Goal: Task Accomplishment & Management: Manage account settings

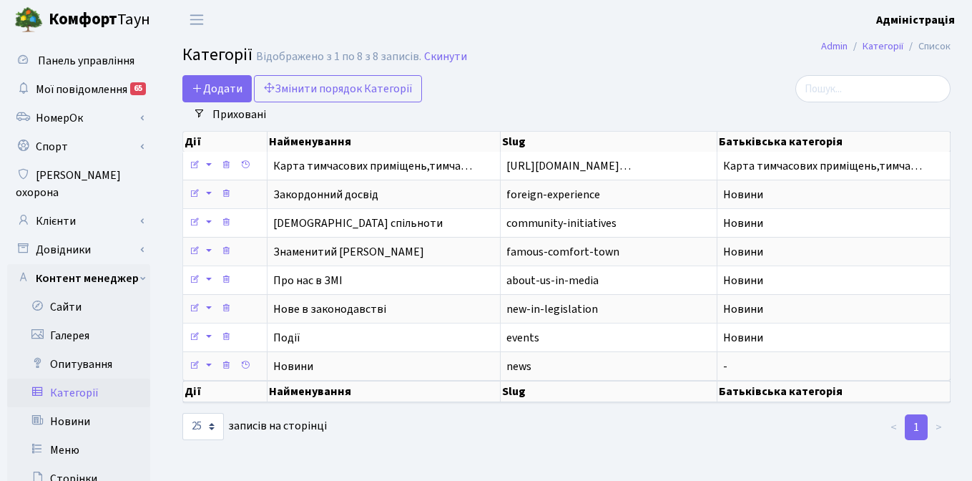
select select "25"
click at [63, 207] on link "Клієнти" at bounding box center [78, 221] width 143 height 29
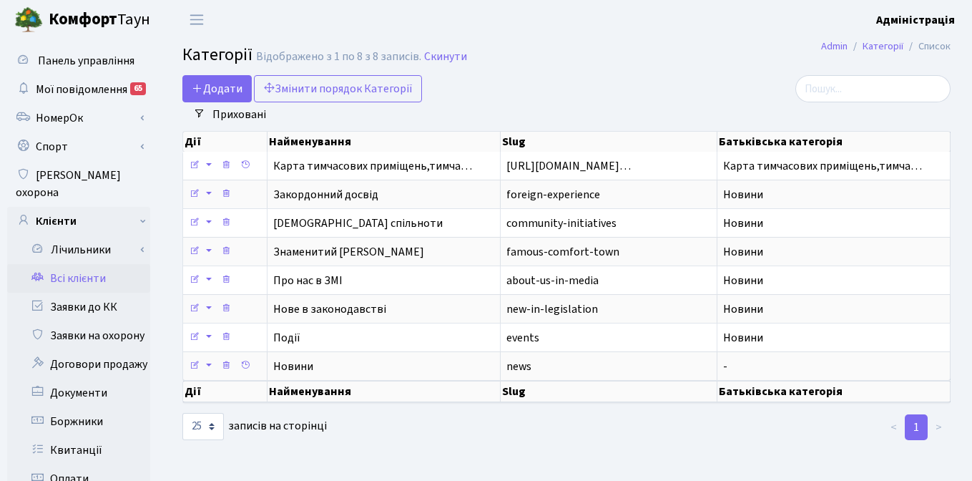
click at [89, 264] on link "Всі клієнти" at bounding box center [78, 278] width 143 height 29
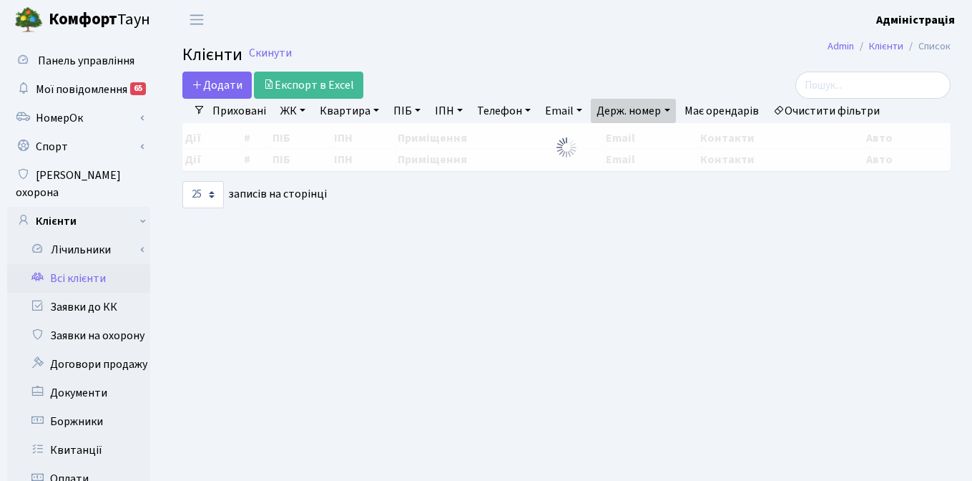
select select "25"
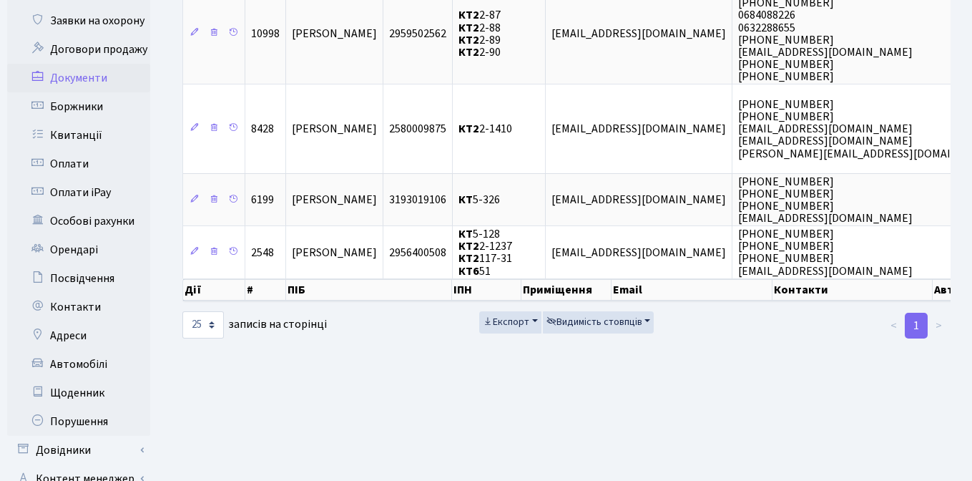
scroll to position [410, 0]
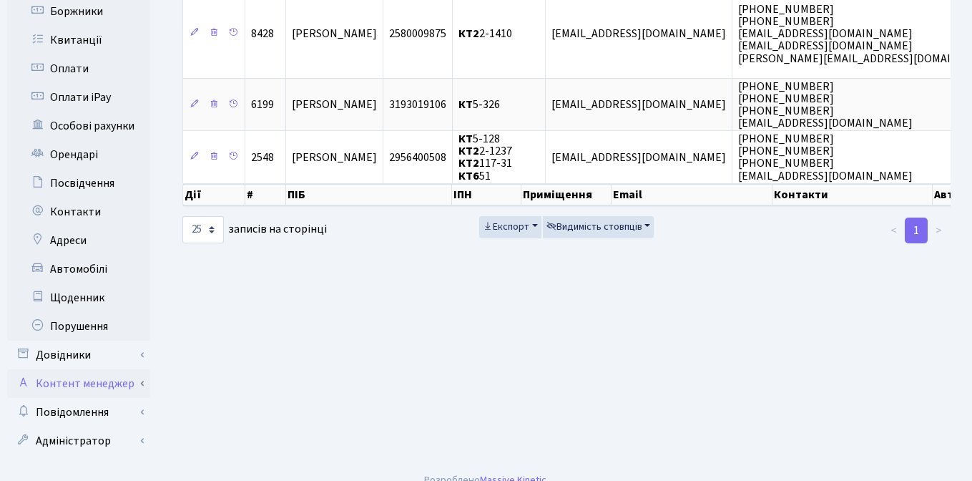
click at [77, 369] on link "Контент менеджер" at bounding box center [78, 383] width 143 height 29
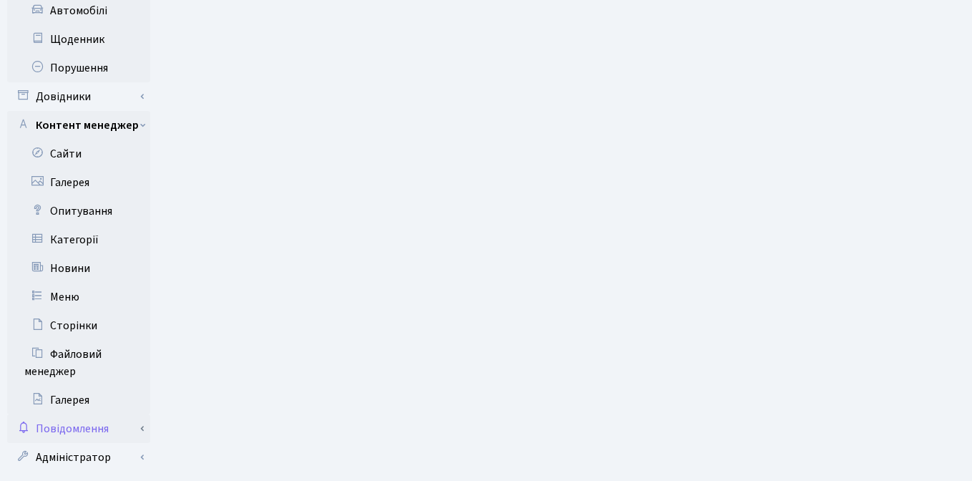
scroll to position [685, 0]
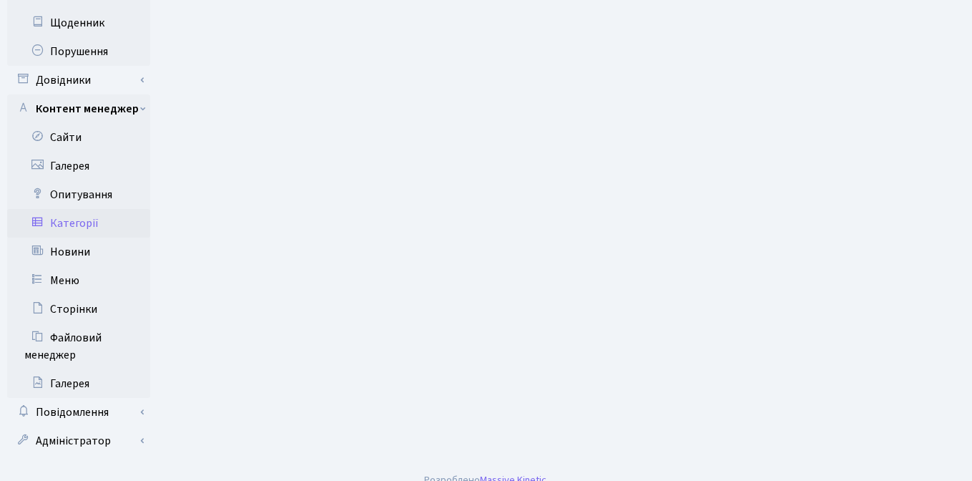
click at [74, 209] on link "Категорії" at bounding box center [78, 223] width 143 height 29
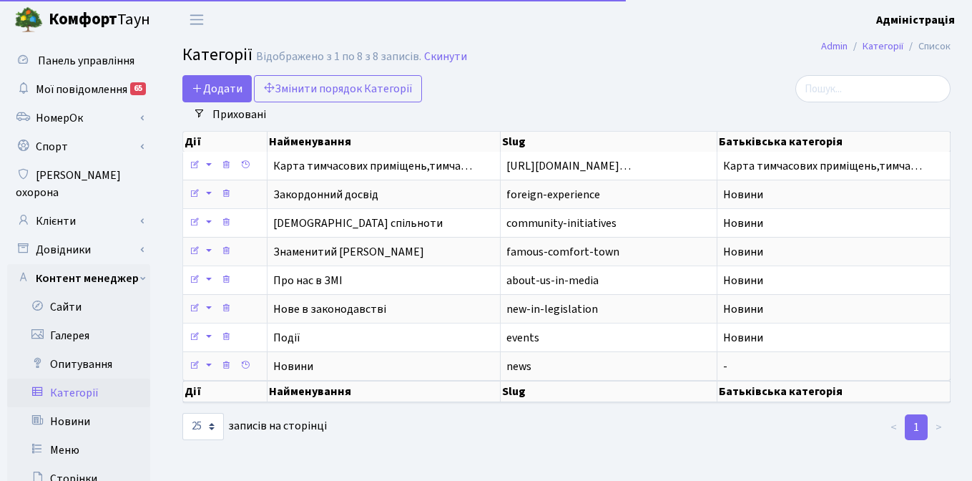
select select "25"
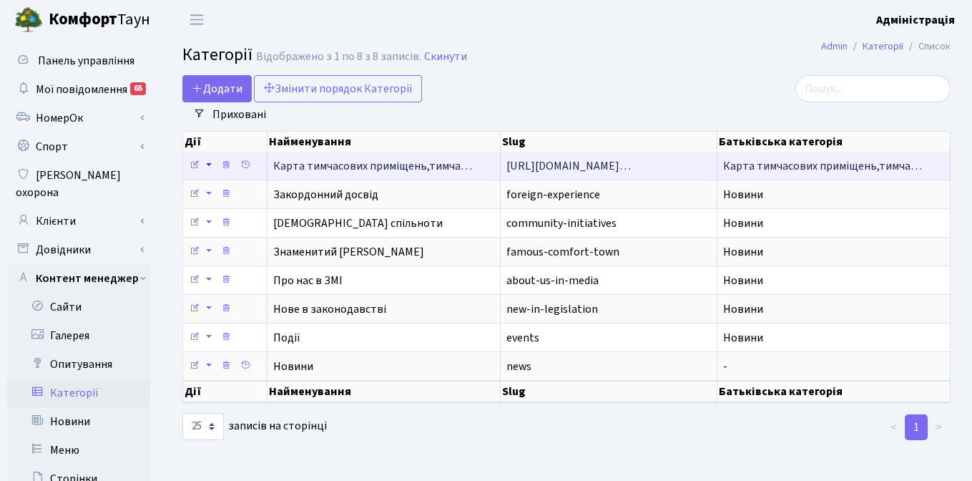
click at [209, 167] on link at bounding box center [208, 165] width 16 height 22
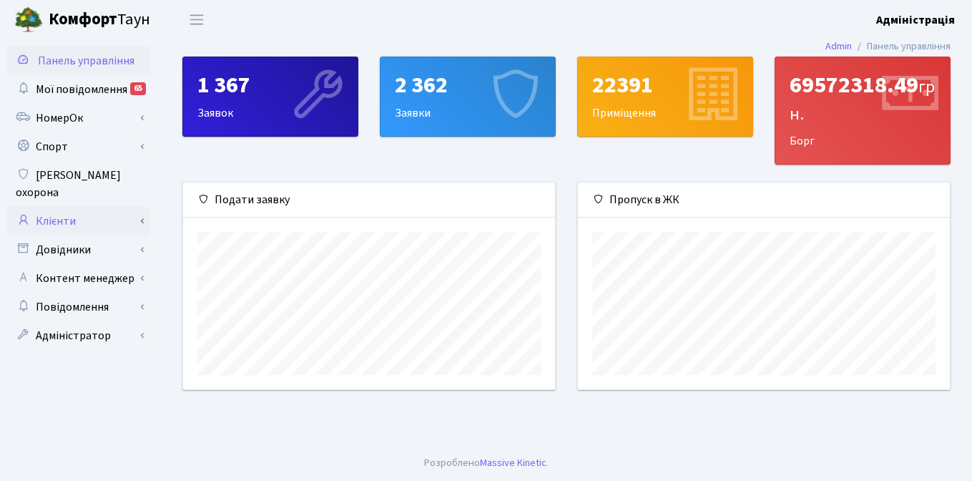
scroll to position [207, 372]
click at [71, 209] on link "Клієнти" at bounding box center [78, 221] width 143 height 29
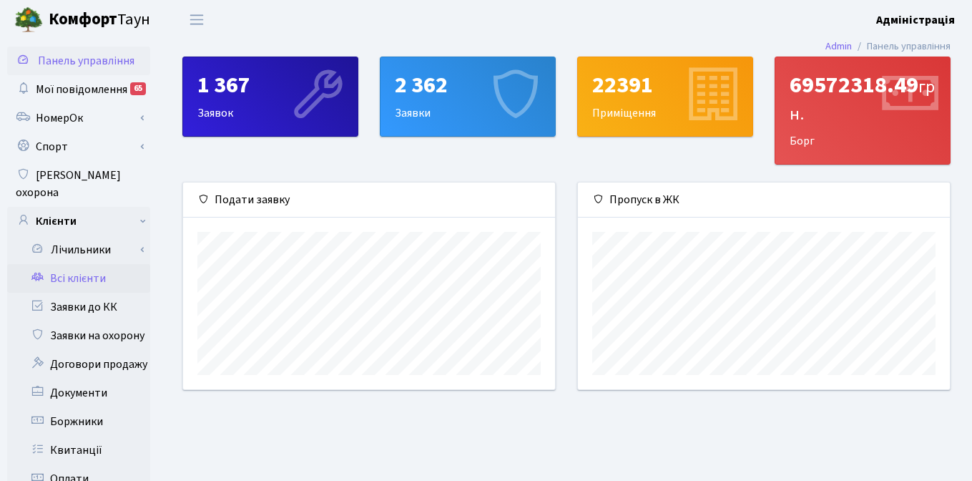
click at [93, 264] on link "Всі клієнти" at bounding box center [78, 278] width 143 height 29
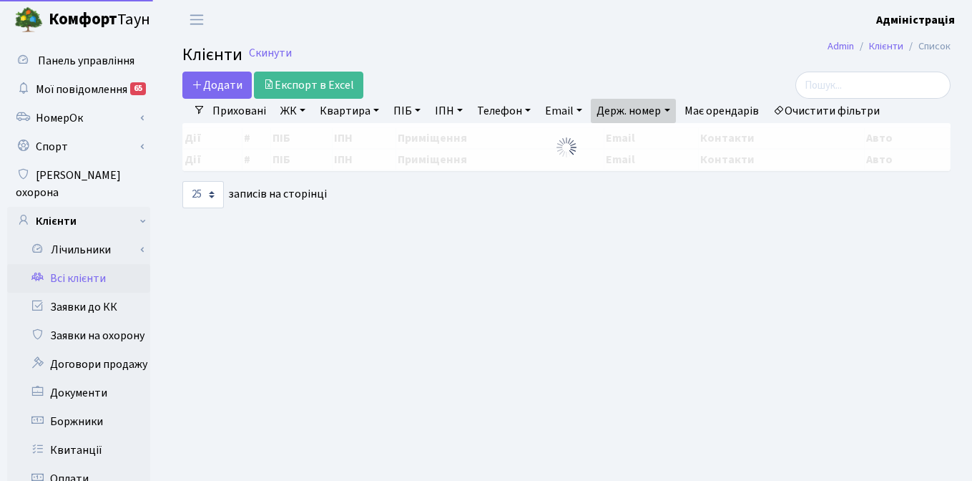
select select "25"
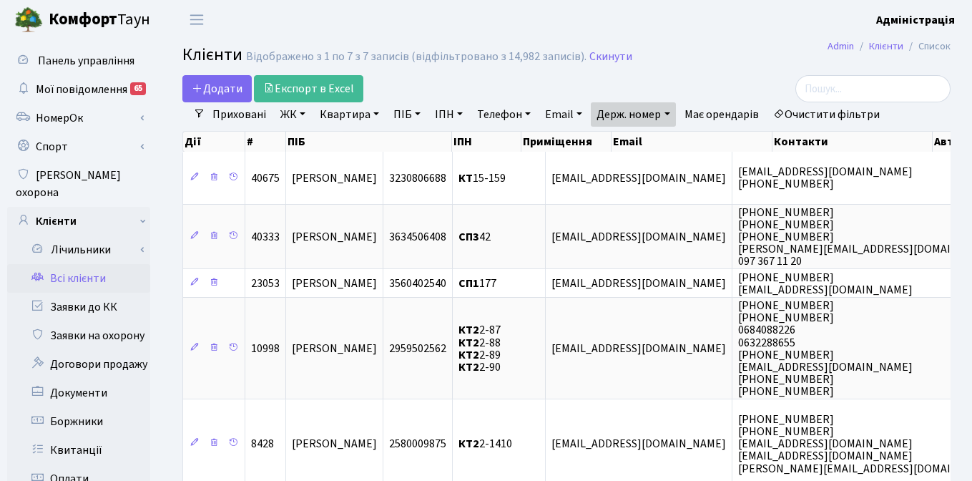
click at [815, 114] on link "Очистити фільтри" at bounding box center [826, 114] width 118 height 24
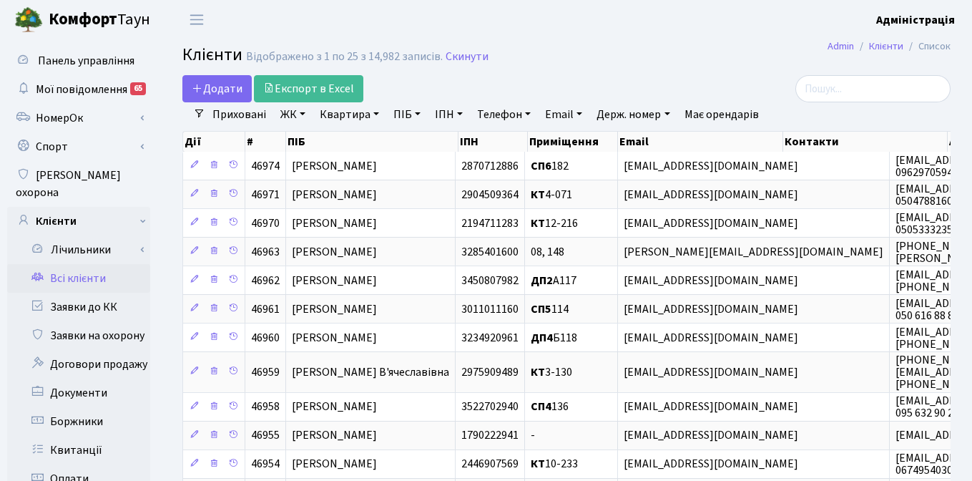
click at [408, 111] on link "ПІБ" at bounding box center [407, 114] width 39 height 24
type input "міністерство"
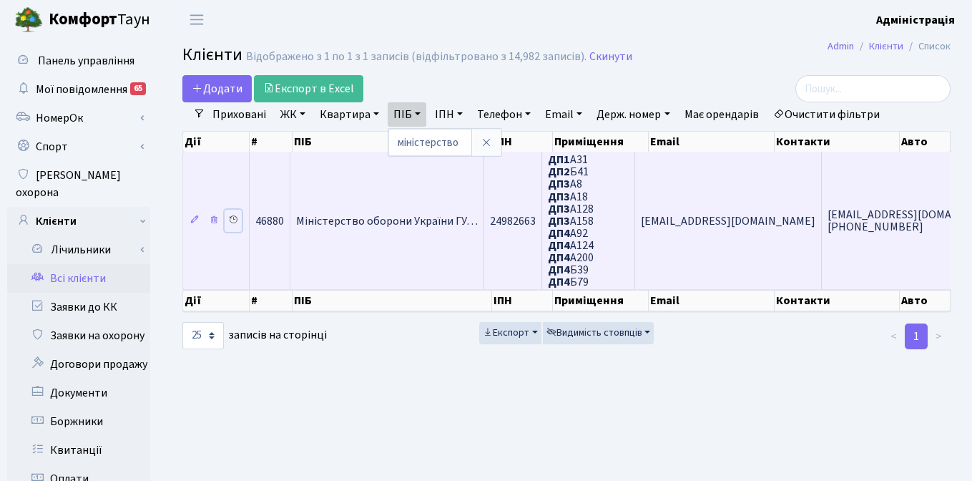
click at [234, 220] on icon at bounding box center [233, 220] width 10 height 10
